Goal: Information Seeking & Learning: Compare options

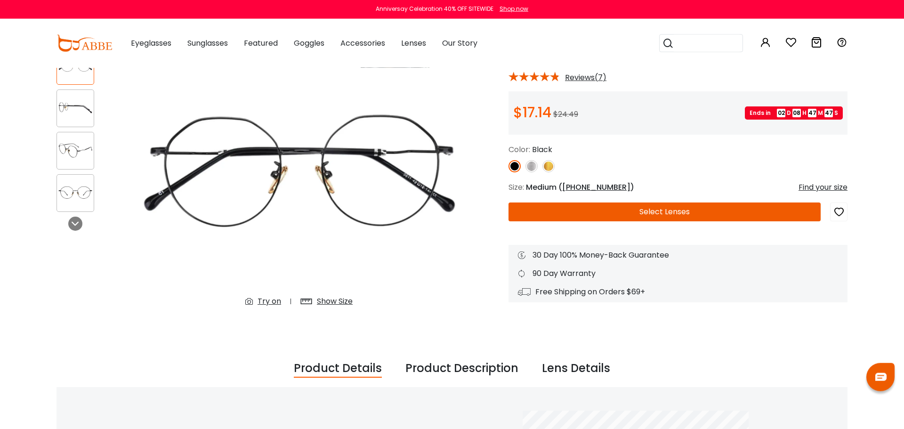
scroll to position [32, 0]
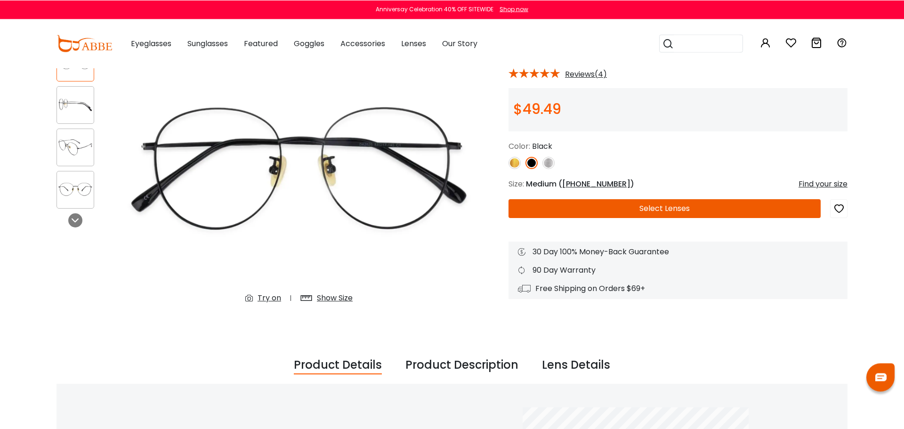
scroll to position [96, 0]
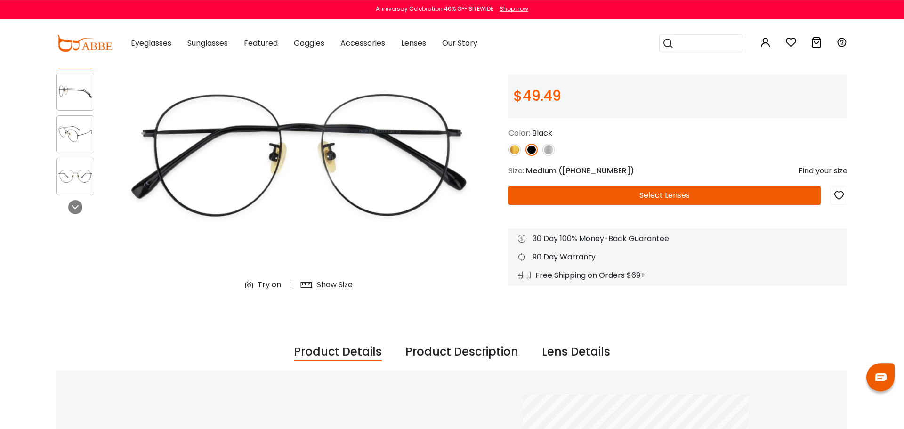
click at [512, 153] on img at bounding box center [515, 150] width 12 height 12
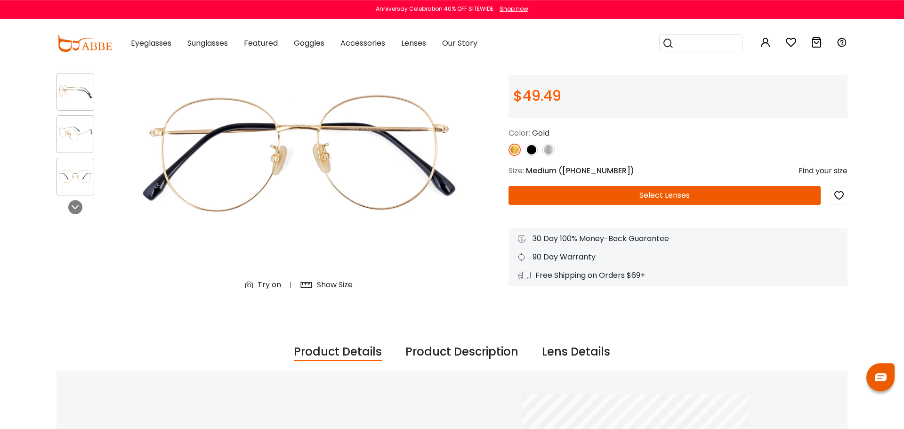
click at [65, 135] on img at bounding box center [75, 134] width 37 height 18
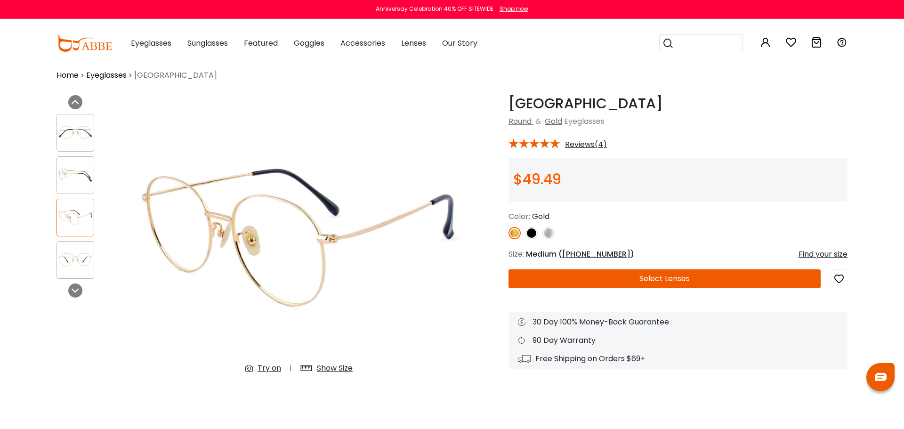
scroll to position [7, 0]
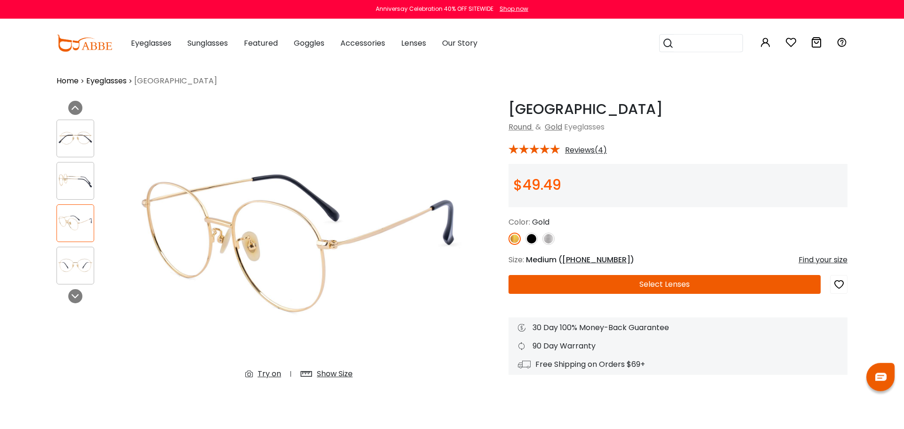
click at [65, 268] on img at bounding box center [75, 265] width 37 height 18
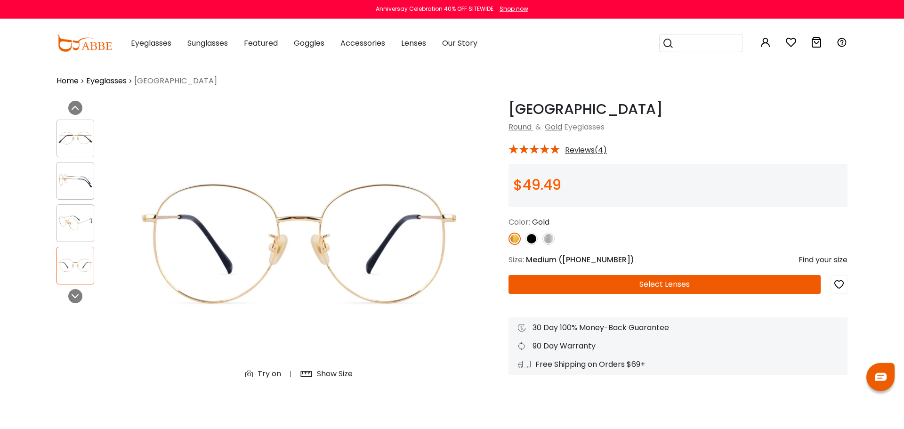
click at [80, 150] on div at bounding box center [76, 139] width 38 height 38
click at [61, 147] on div at bounding box center [76, 139] width 38 height 38
click at [66, 263] on img at bounding box center [75, 265] width 37 height 18
click at [73, 143] on img at bounding box center [75, 138] width 37 height 18
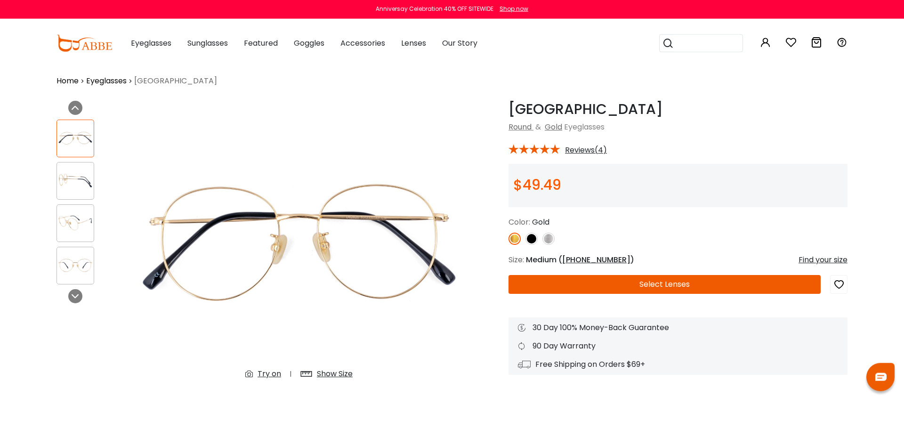
click at [66, 261] on img at bounding box center [75, 265] width 37 height 18
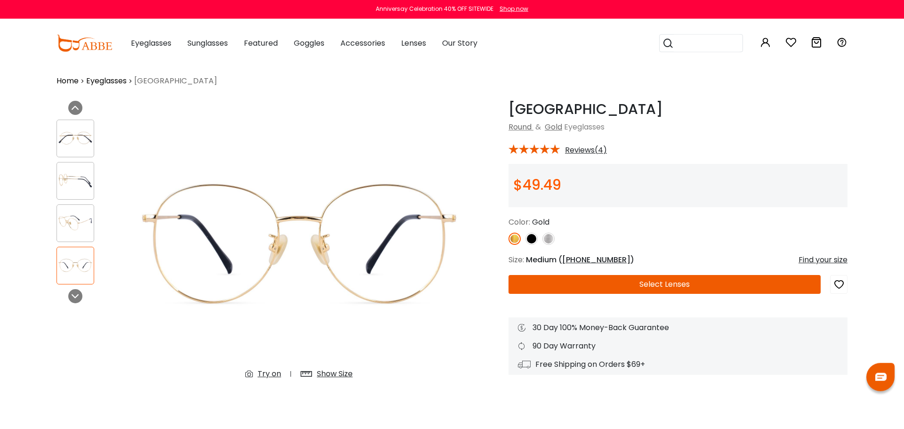
click at [68, 145] on img at bounding box center [75, 138] width 37 height 18
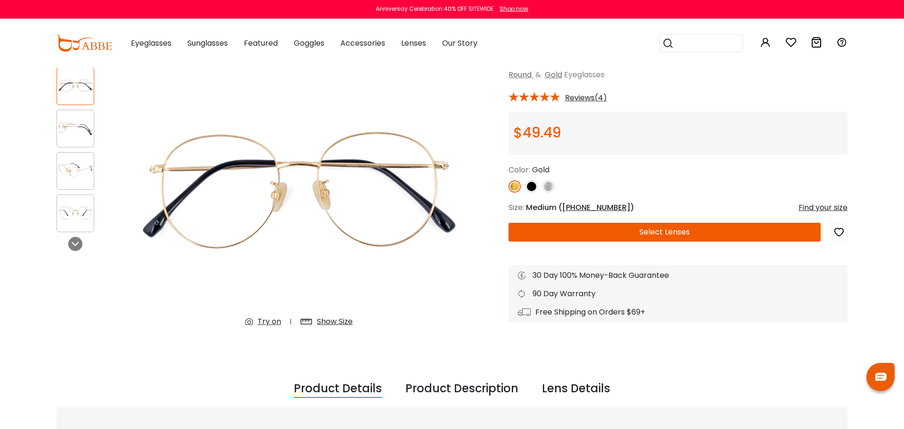
scroll to position [58, 0]
